Goal: Task Accomplishment & Management: Use online tool/utility

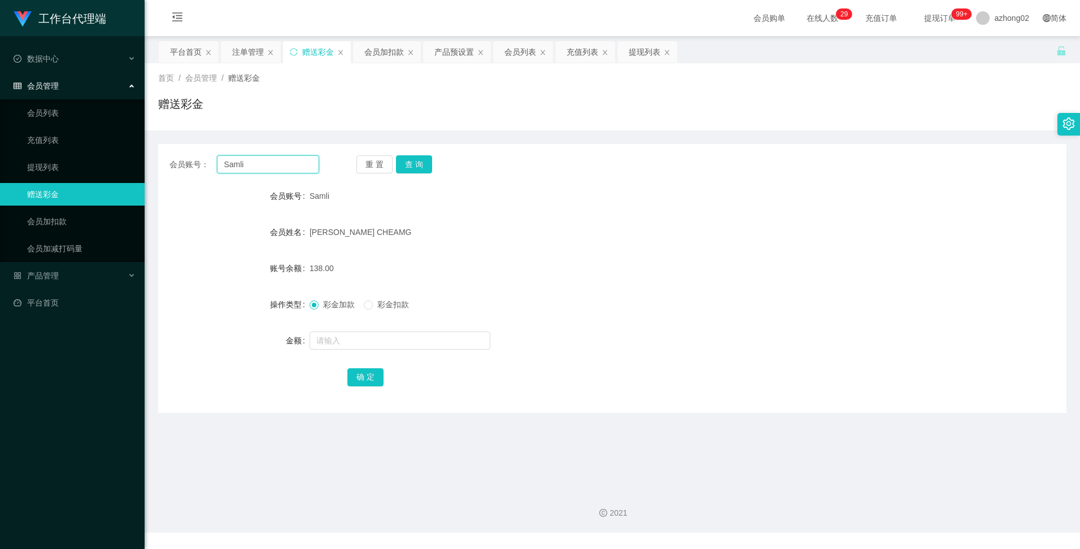
drag, startPoint x: 252, startPoint y: 166, endPoint x: 198, endPoint y: 171, distance: 55.0
click at [205, 166] on div "会员账号： [PERSON_NAME]" at bounding box center [244, 164] width 150 height 18
paste input "kimchung"
type input "kimchung"
click at [418, 162] on button "查 询" at bounding box center [414, 164] width 36 height 18
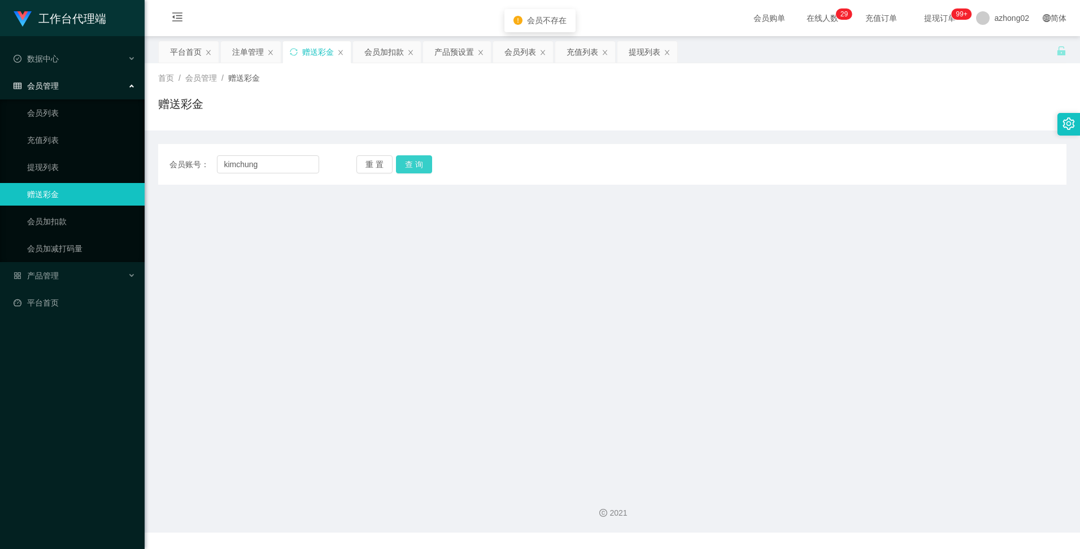
click at [418, 162] on button "查 询" at bounding box center [414, 164] width 36 height 18
drag, startPoint x: 235, startPoint y: 163, endPoint x: 166, endPoint y: 162, distance: 69.5
click at [189, 160] on div "会员账号： [PERSON_NAME]" at bounding box center [244, 164] width 150 height 18
click at [318, 47] on div "赠送彩金" at bounding box center [318, 51] width 32 height 21
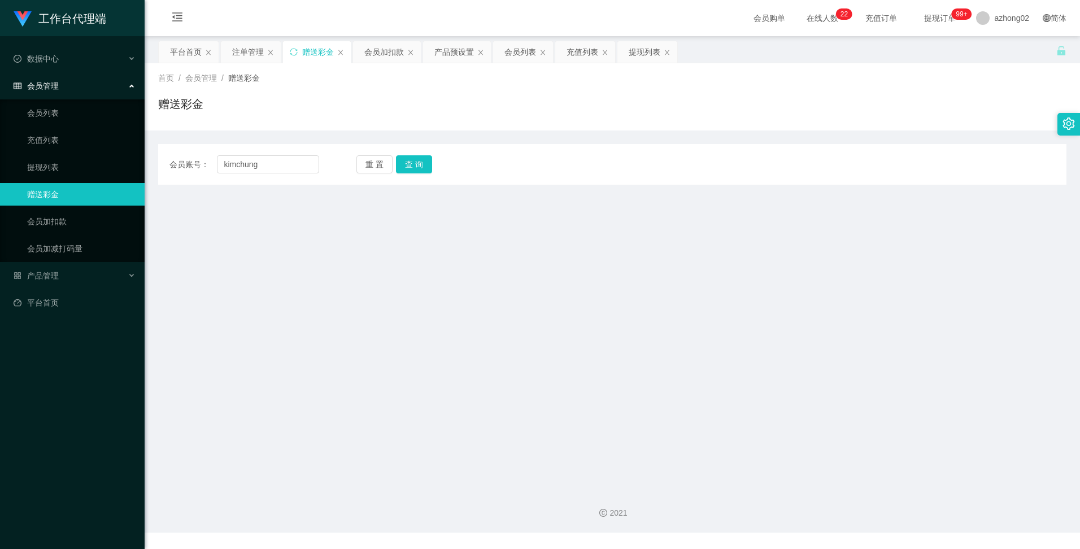
click at [317, 58] on div "赠送彩金" at bounding box center [318, 51] width 32 height 21
click at [318, 44] on div "赠送彩金" at bounding box center [318, 51] width 32 height 21
click at [376, 44] on div "会员加扣款" at bounding box center [384, 51] width 40 height 21
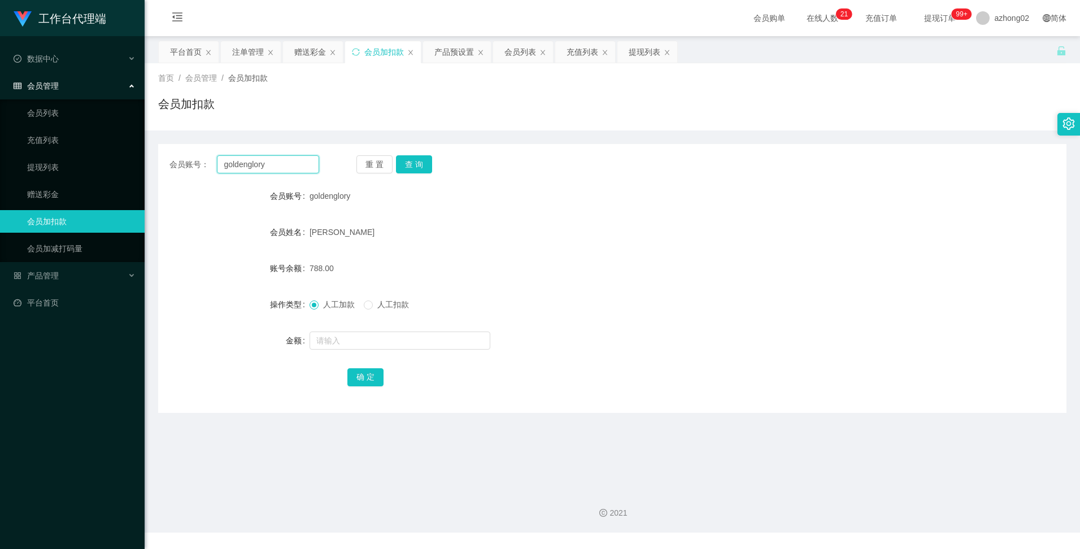
drag, startPoint x: 273, startPoint y: 164, endPoint x: 180, endPoint y: 168, distance: 92.7
click at [182, 167] on div "会员账号： goldenglory" at bounding box center [244, 164] width 150 height 18
paste input "kimchung"
click at [429, 171] on button "查 询" at bounding box center [414, 164] width 36 height 18
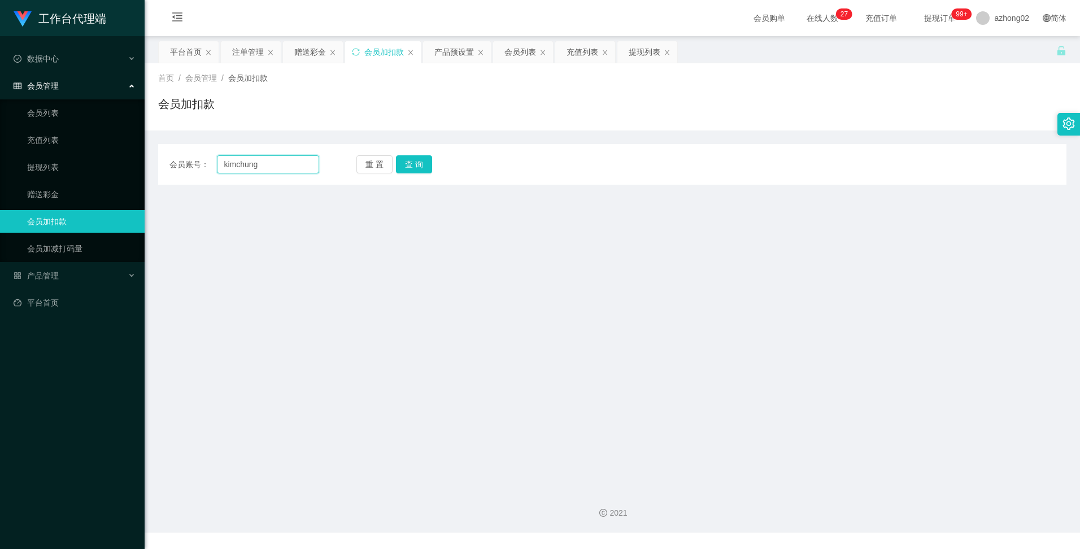
drag, startPoint x: 273, startPoint y: 163, endPoint x: 213, endPoint y: 167, distance: 60.0
click at [213, 165] on div "会员账号： [PERSON_NAME]" at bounding box center [244, 164] width 150 height 18
paste input "chin"
type input "chinkimchung"
click at [420, 165] on button "查 询" at bounding box center [414, 164] width 36 height 18
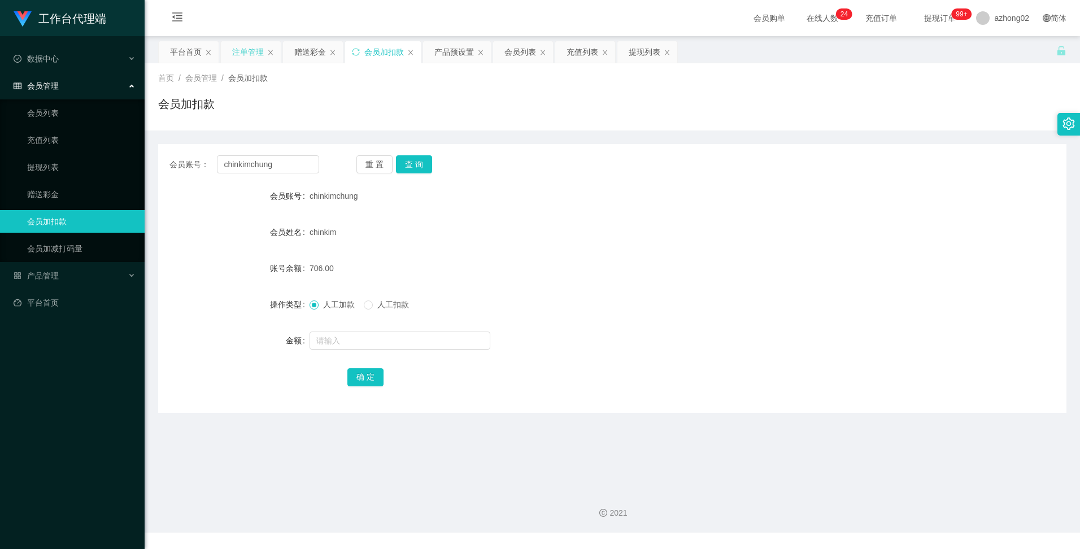
click at [255, 50] on div "注单管理" at bounding box center [248, 51] width 32 height 21
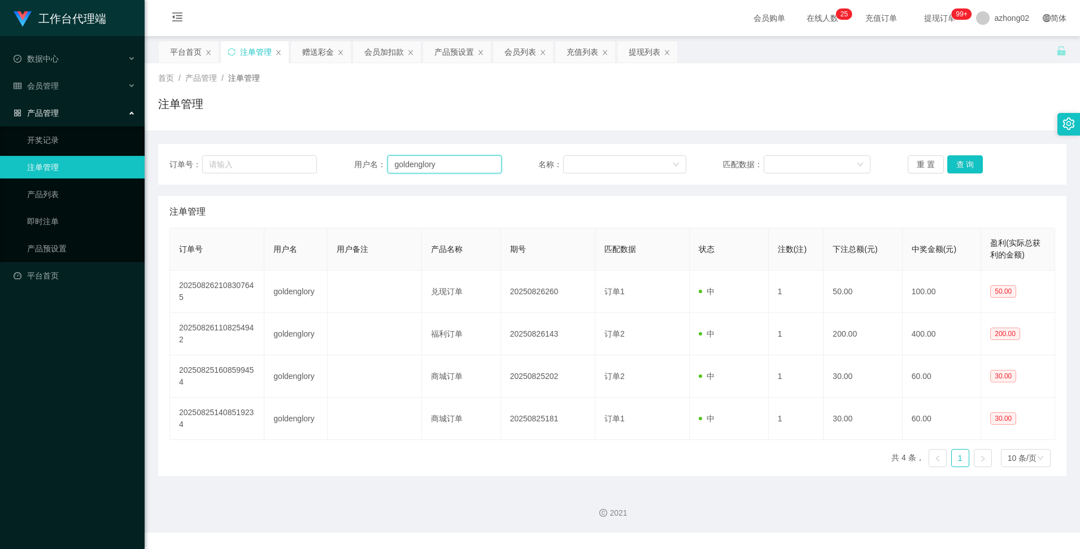
drag, startPoint x: 455, startPoint y: 165, endPoint x: 352, endPoint y: 171, distance: 103.5
click at [363, 171] on div "用户名： goldenglory" at bounding box center [427, 164] width 147 height 18
paste input "chinkimchung"
type input "chinkimchung"
click at [961, 162] on button "查 询" at bounding box center [965, 164] width 36 height 18
